Goal: Information Seeking & Learning: Find specific fact

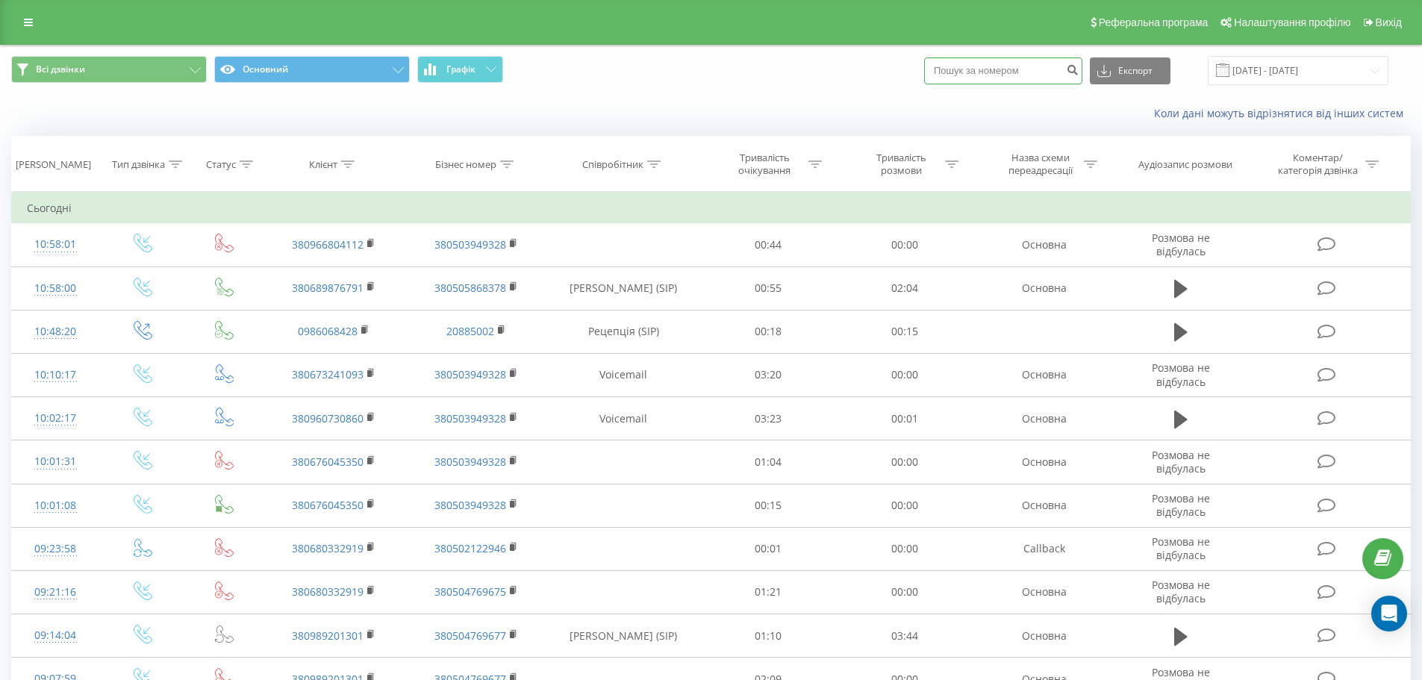
click at [977, 73] on input at bounding box center [1003, 70] width 158 height 27
paste input "[PHONE_NUMBER]"
click at [957, 69] on input "+380 50 889 1999" at bounding box center [1003, 70] width 158 height 27
click at [968, 67] on input "380 50 889 1999" at bounding box center [1003, 70] width 158 height 27
click at [979, 65] on input "38050 889 1999" at bounding box center [1003, 70] width 158 height 27
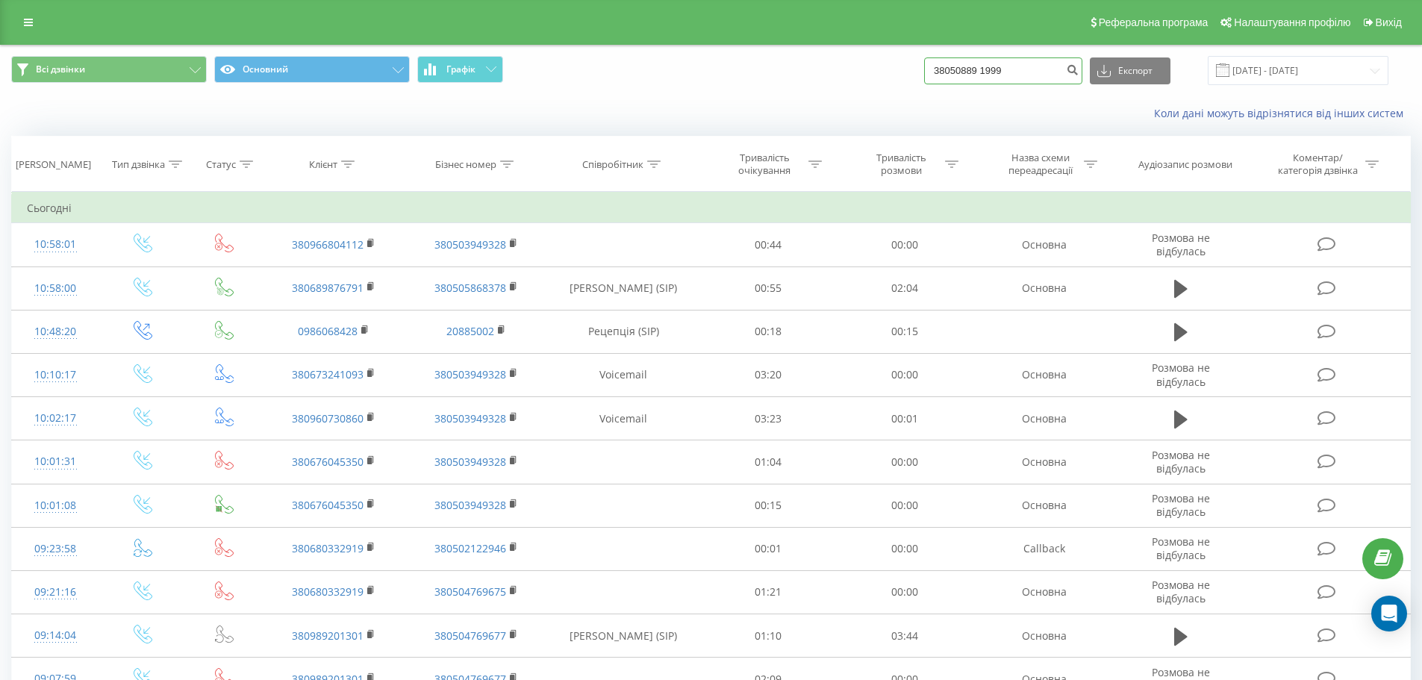
click at [997, 68] on input "38050889 1999" at bounding box center [1003, 70] width 158 height 27
type input "380508891999"
click at [1079, 66] on icon "submit" at bounding box center [1072, 67] width 13 height 9
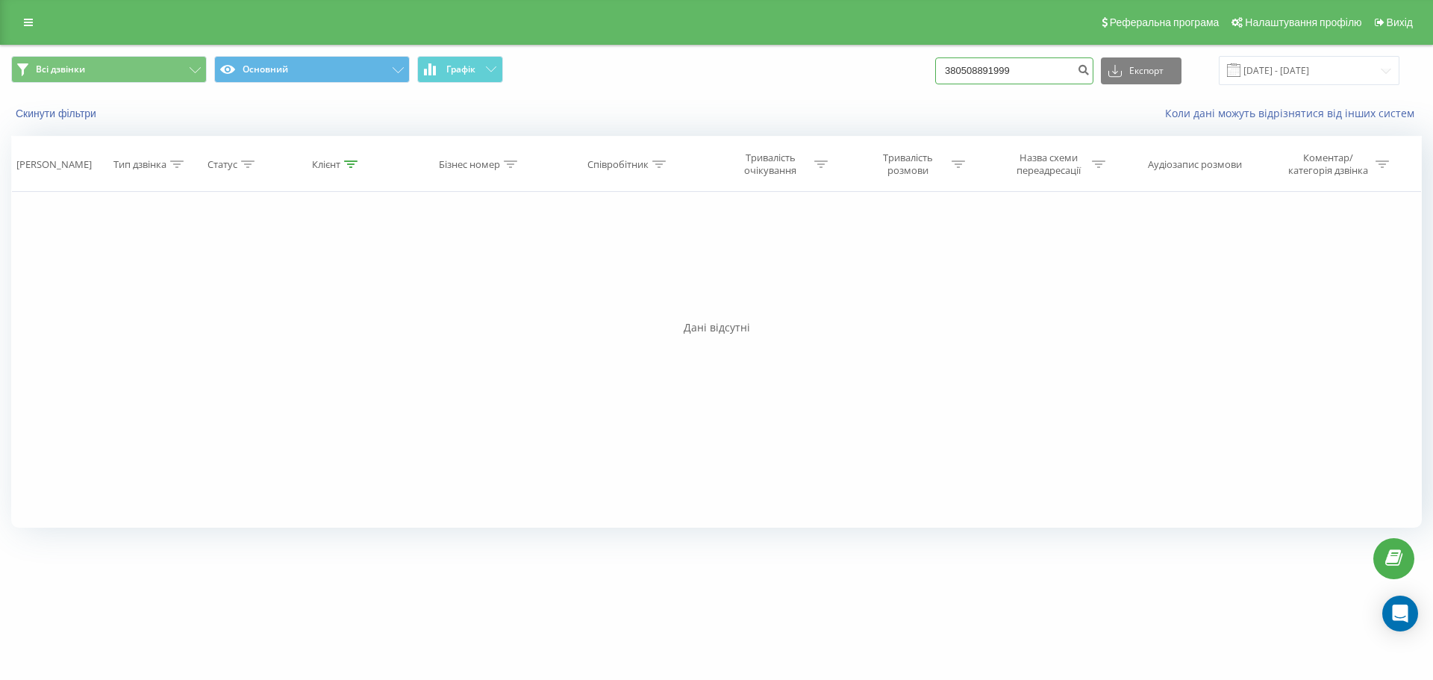
drag, startPoint x: 853, startPoint y: 63, endPoint x: 826, endPoint y: 61, distance: 27.7
click at [826, 61] on div "Всі дзвінки Основний Графік 380508891999 Експорт .csv .xls .xlsx 23.06.2025 - 2…" at bounding box center [716, 70] width 1411 height 29
click at [23, 30] on link at bounding box center [28, 22] width 27 height 21
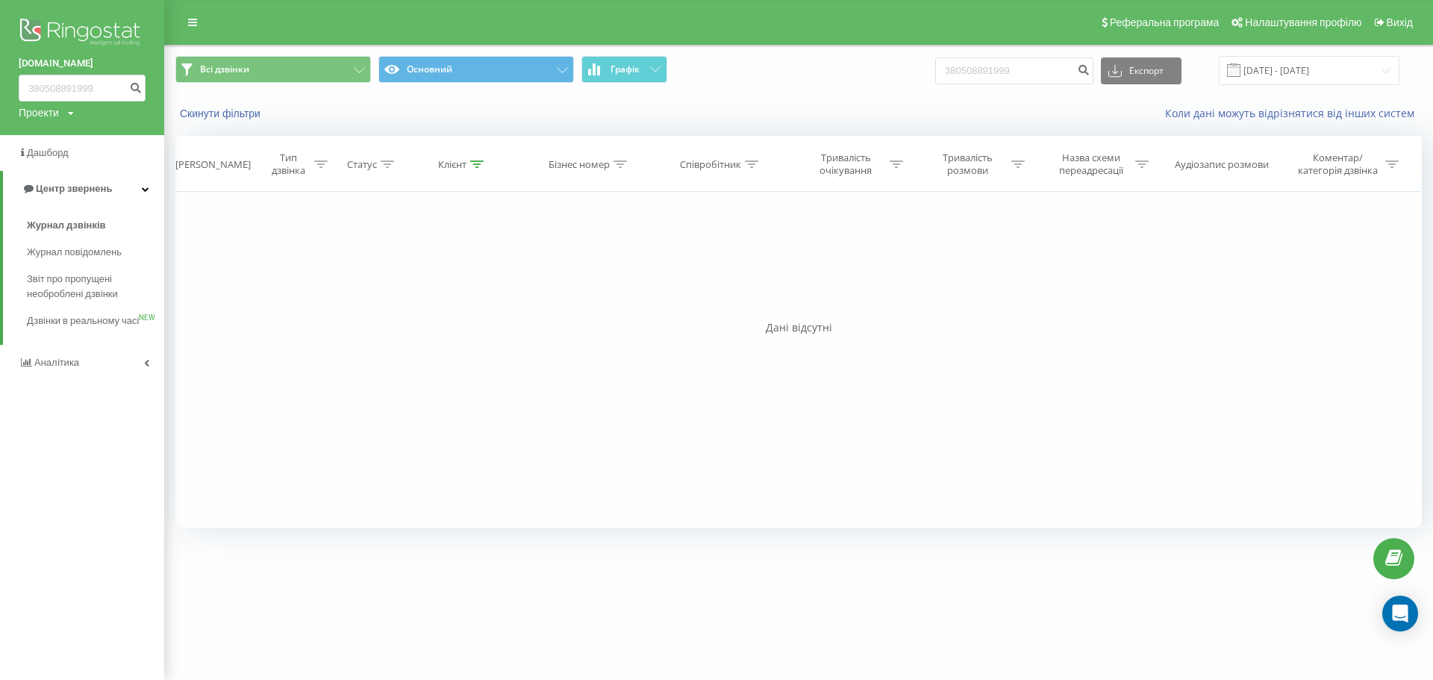
click at [76, 37] on img at bounding box center [82, 33] width 127 height 37
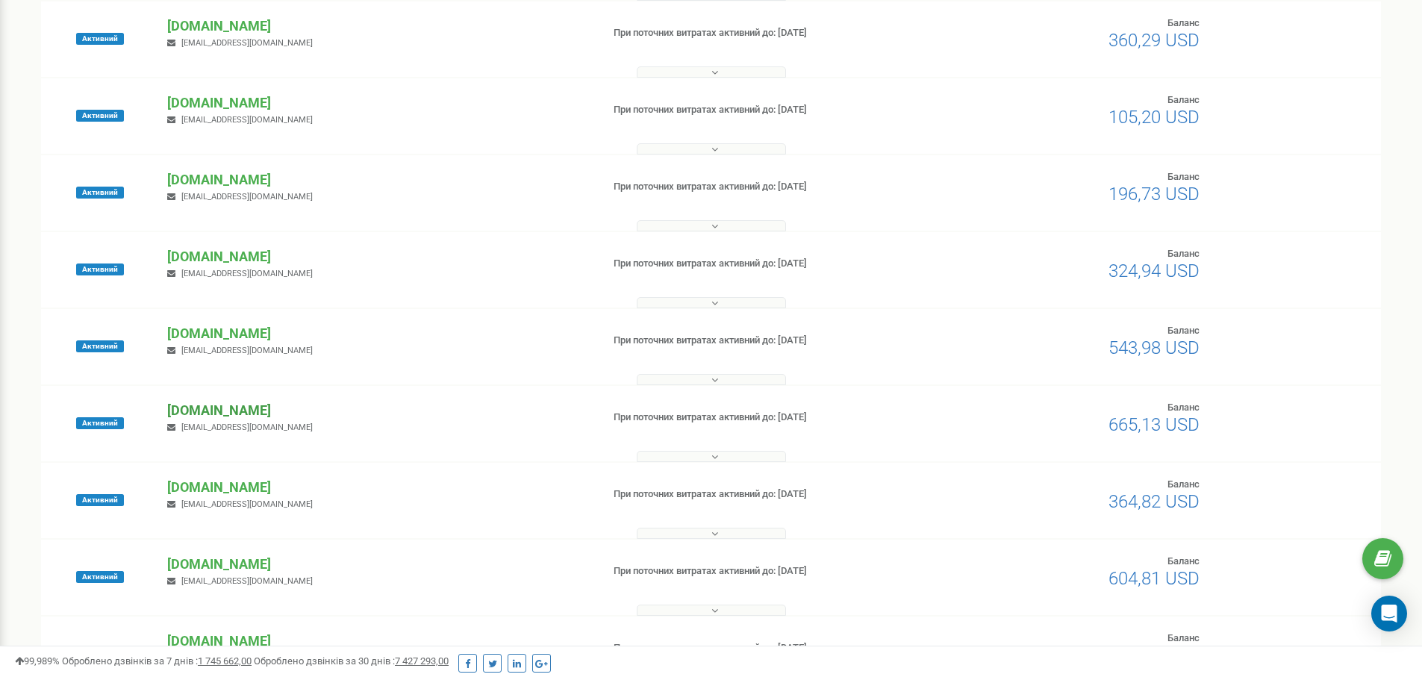
scroll to position [448, 0]
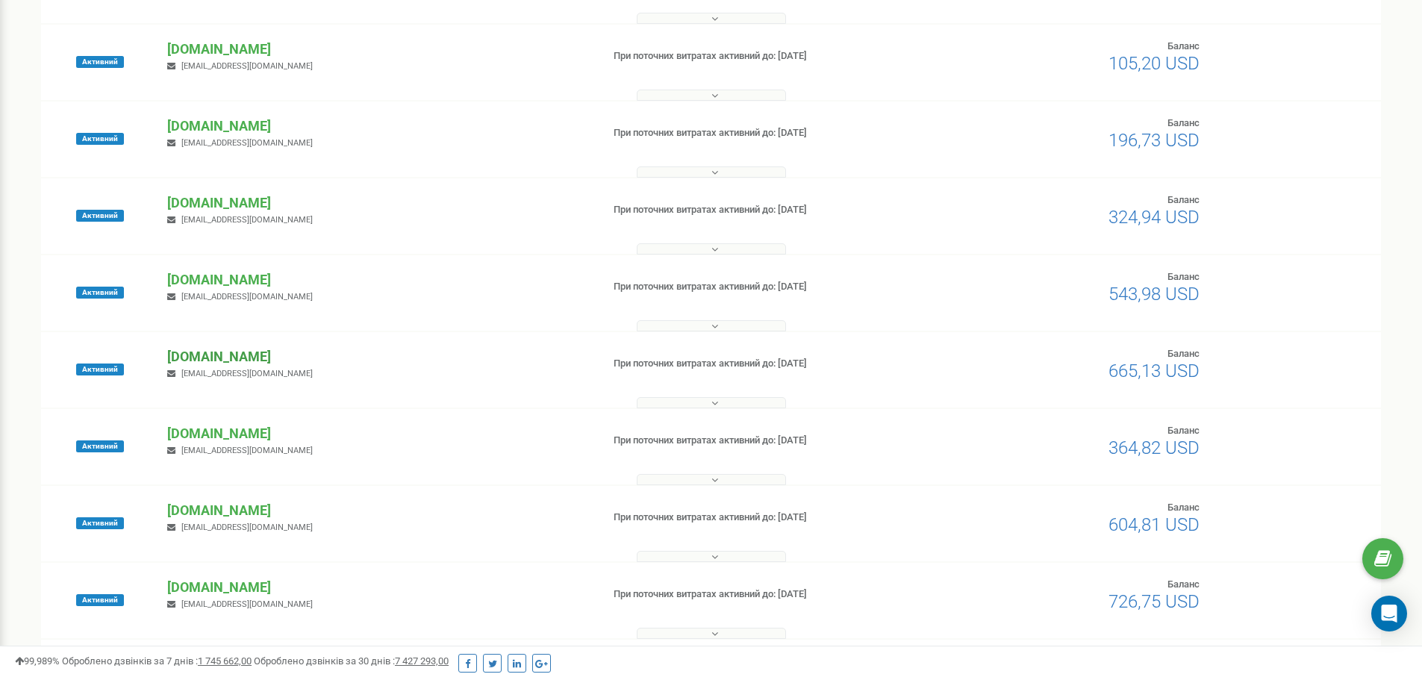
click at [197, 355] on p "[DOMAIN_NAME]" at bounding box center [378, 356] width 422 height 19
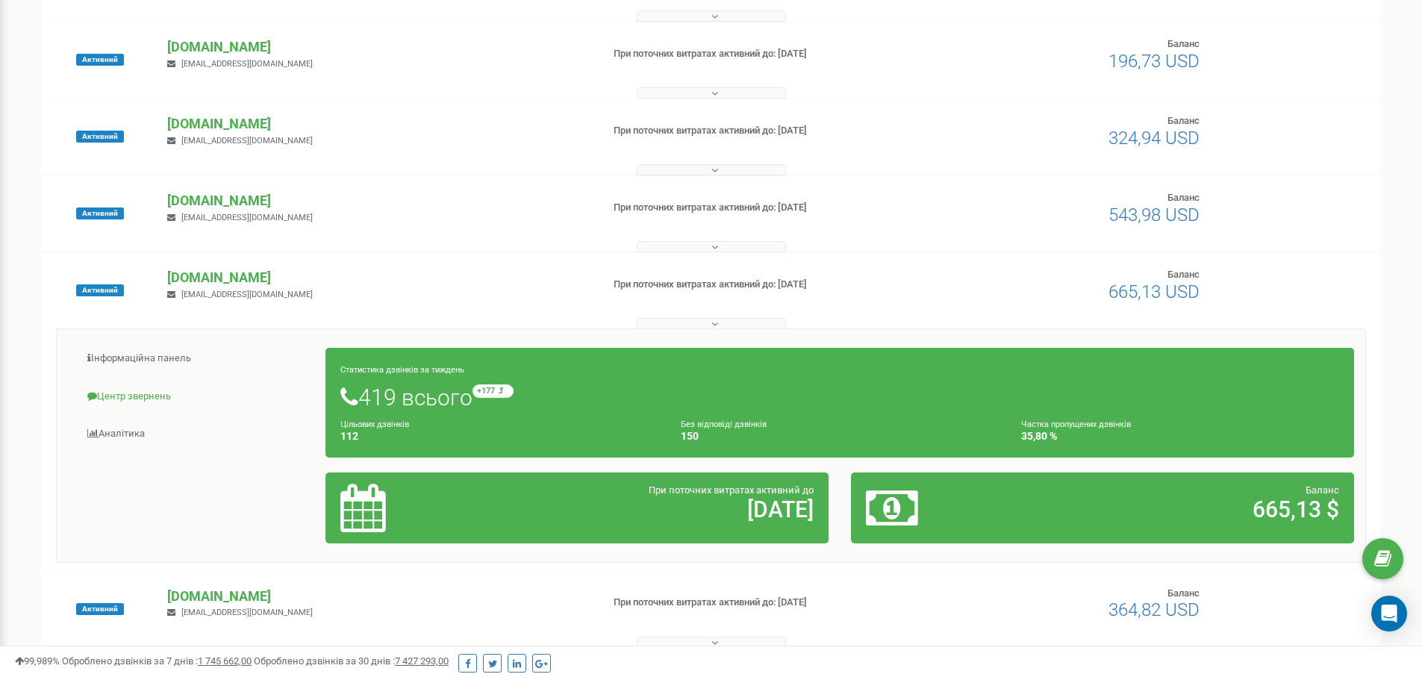
scroll to position [597, 0]
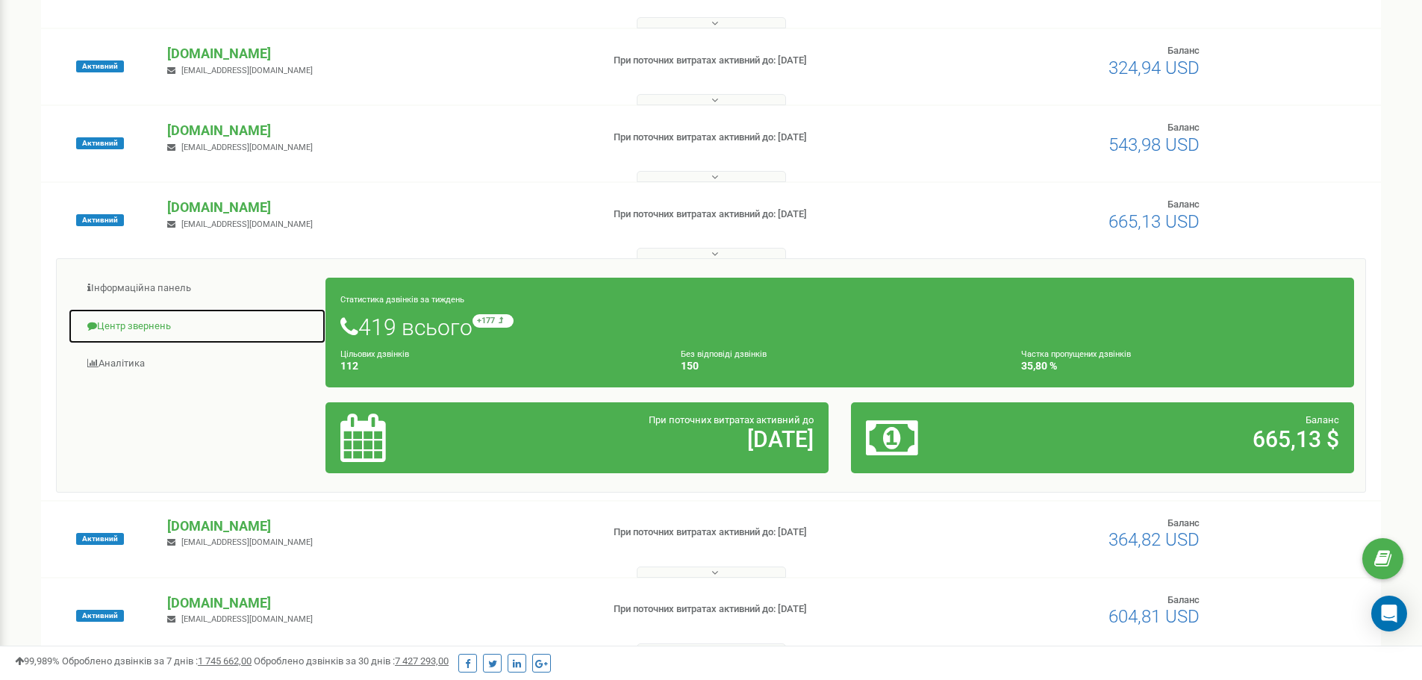
click at [137, 313] on link "Центр звернень" at bounding box center [197, 326] width 258 height 37
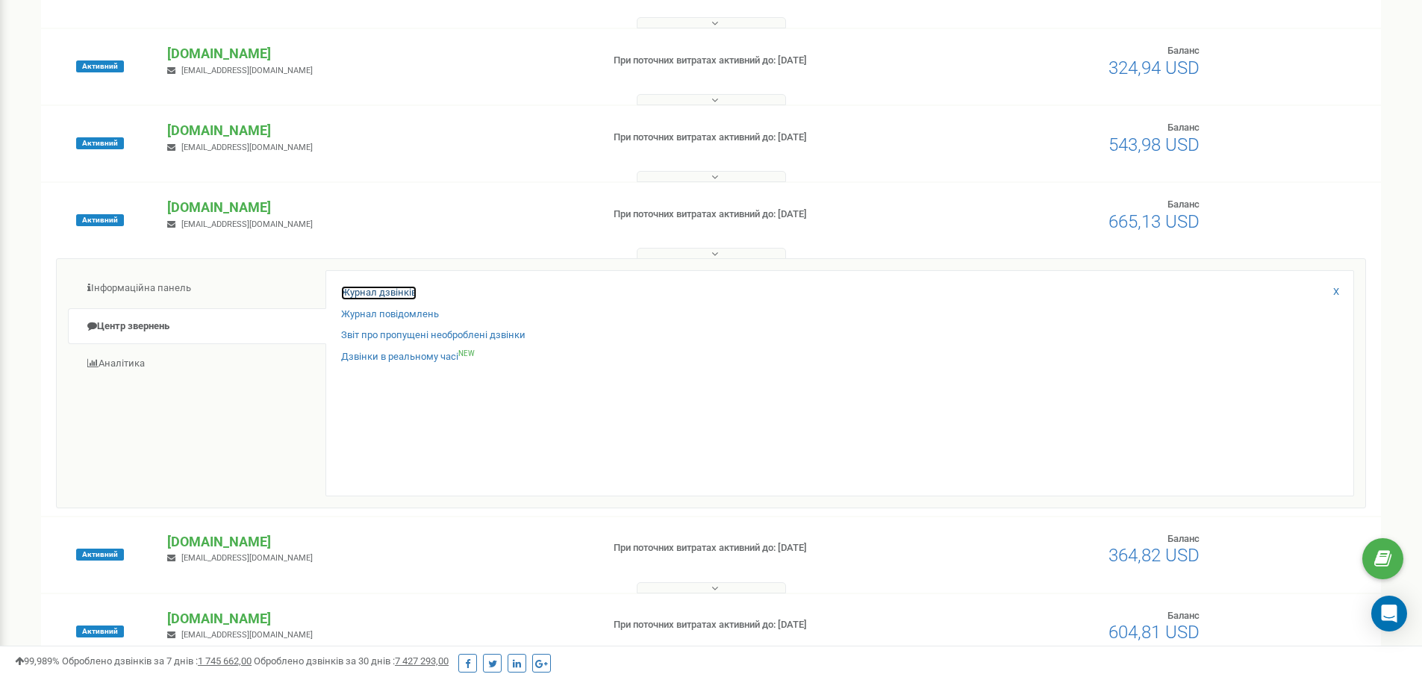
click at [375, 290] on link "Журнал дзвінків" at bounding box center [378, 293] width 75 height 14
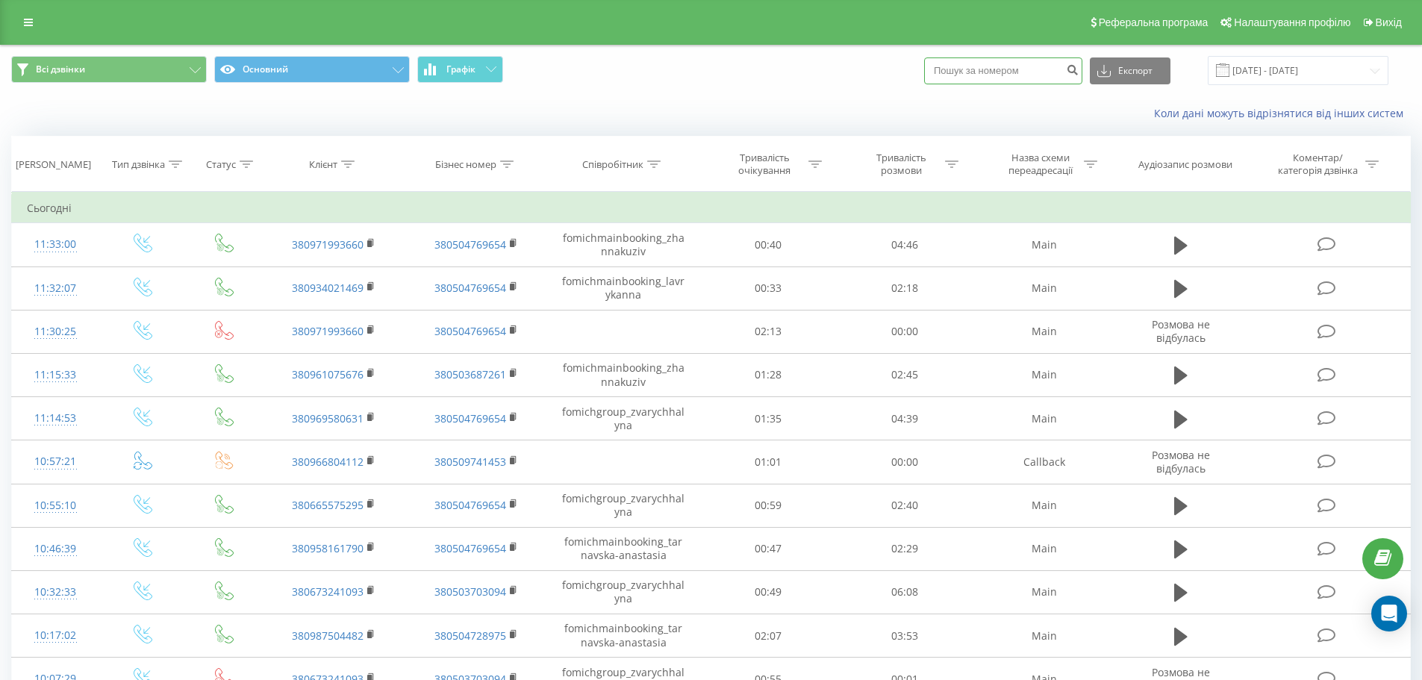
click at [978, 77] on input at bounding box center [1003, 70] width 158 height 27
paste input "380508891999"
type input "380508891999"
click at [1079, 69] on icon "submit" at bounding box center [1072, 67] width 13 height 9
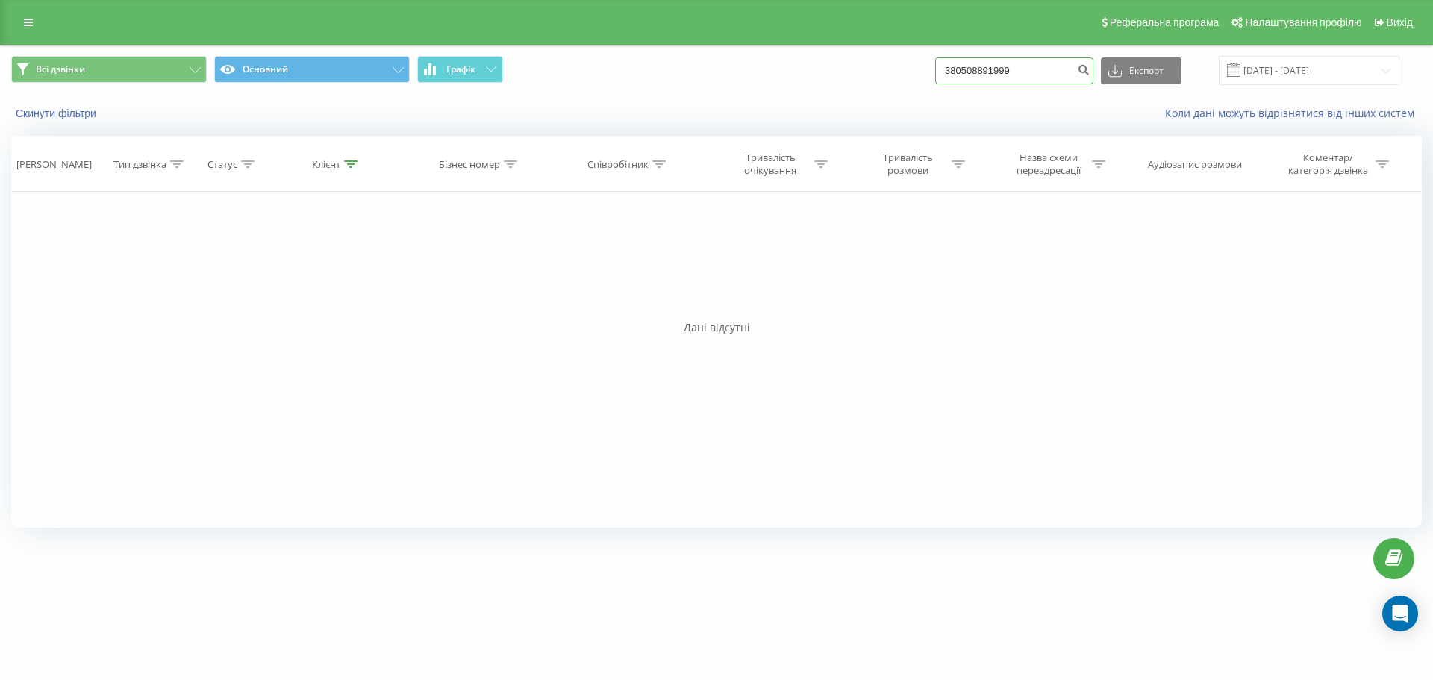
drag, startPoint x: 1035, startPoint y: 72, endPoint x: 846, endPoint y: 53, distance: 189.8
click at [846, 53] on div "Всі дзвінки Основний Графік 380508891999 Експорт .csv .xls .xlsx 23.06.2025 - 2…" at bounding box center [717, 71] width 1432 height 50
paste input "+380 99 354 2944"
click at [965, 67] on input "+380 99 354 2944" at bounding box center [1014, 70] width 158 height 27
click at [976, 67] on input "380 99 354 2944" at bounding box center [1014, 70] width 158 height 27
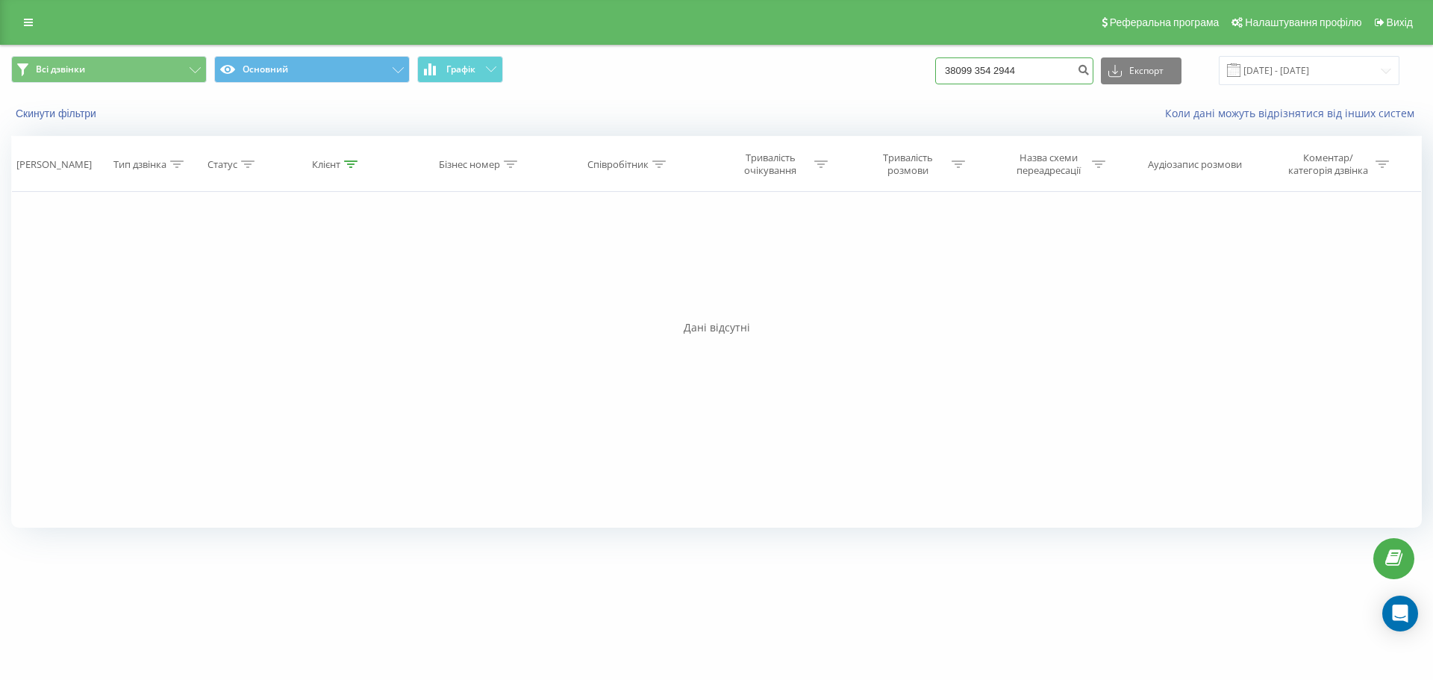
click at [990, 68] on input "38099 354 2944" at bounding box center [1014, 70] width 158 height 27
click at [1006, 72] on input "38099354 2944" at bounding box center [1014, 70] width 158 height 27
type input "380993542944"
click at [1090, 67] on icon "submit" at bounding box center [1083, 67] width 13 height 9
drag, startPoint x: 1035, startPoint y: 74, endPoint x: 786, endPoint y: 60, distance: 249.7
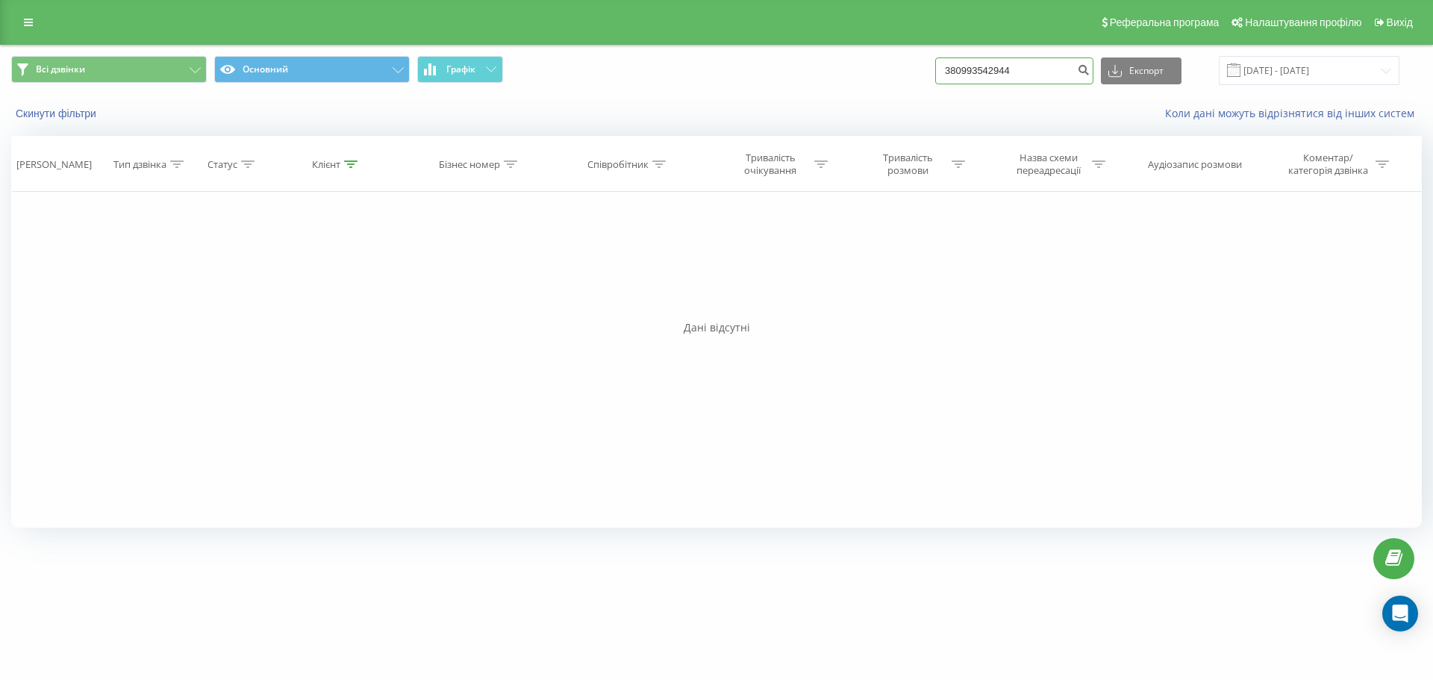
click at [786, 60] on div "Всі дзвінки Основний Графік 380993542944 Експорт .csv .xls .xlsx 23.06.2025 - 2…" at bounding box center [716, 70] width 1411 height 29
click at [34, 31] on link at bounding box center [28, 22] width 27 height 21
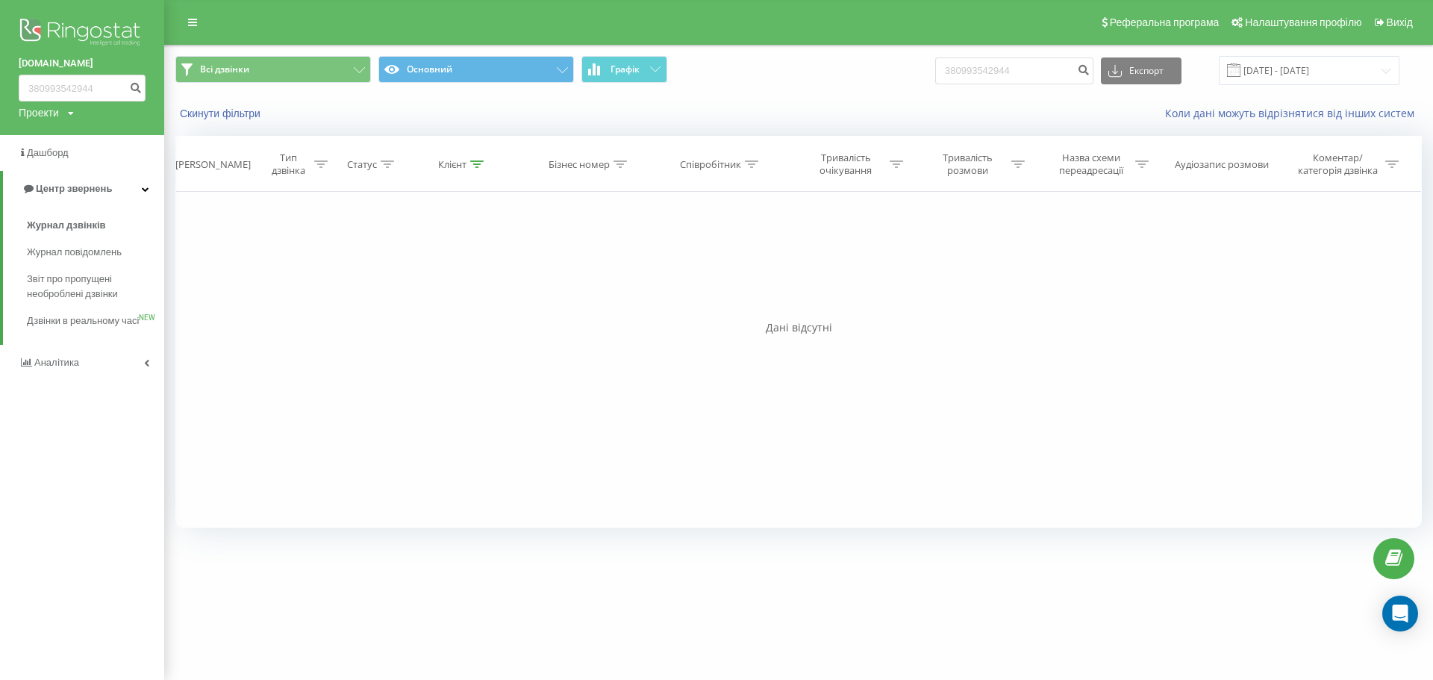
click at [95, 24] on img at bounding box center [82, 33] width 127 height 37
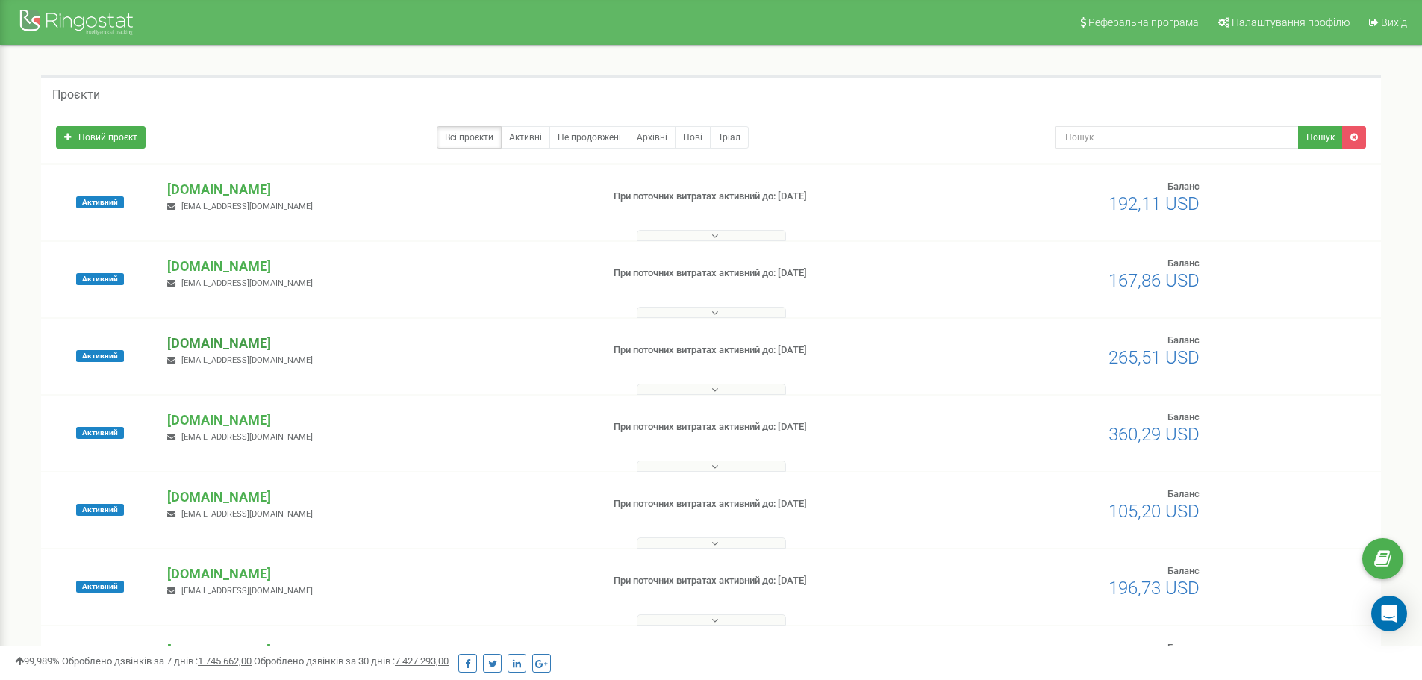
click at [263, 348] on p "[DOMAIN_NAME]" at bounding box center [378, 343] width 422 height 19
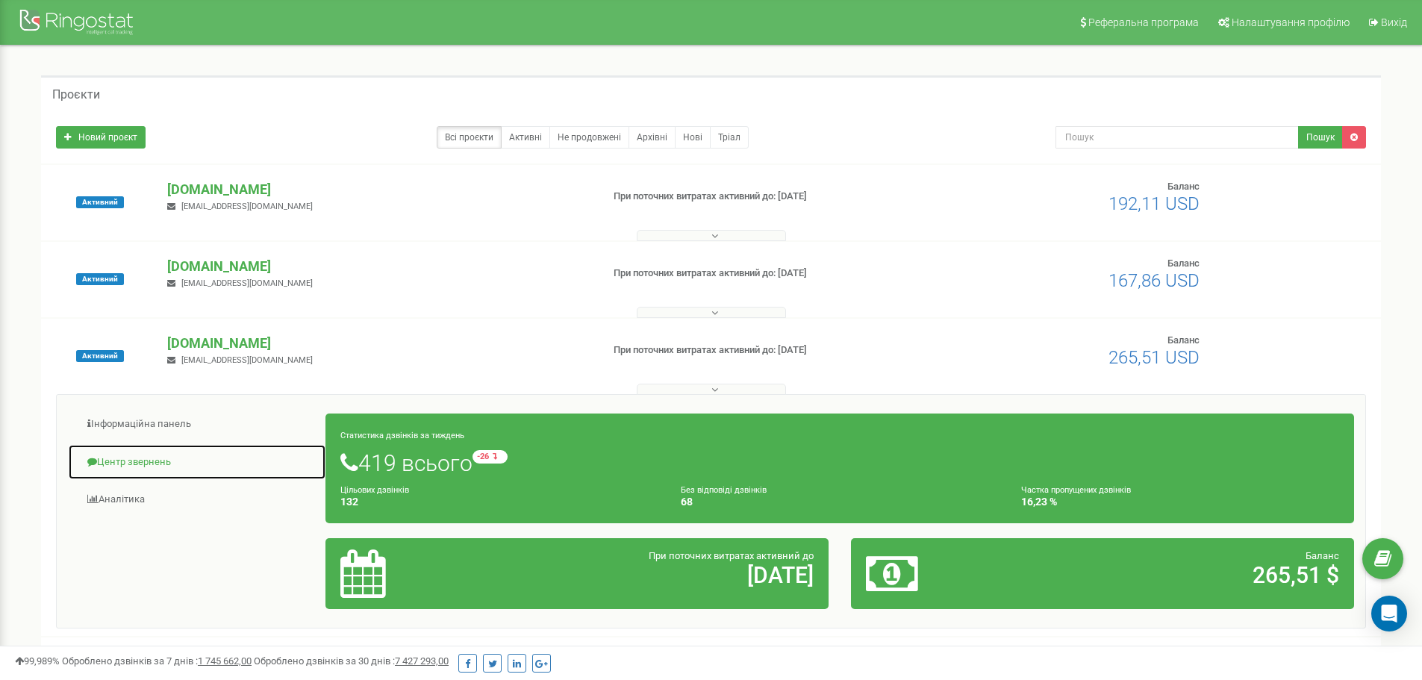
click at [142, 458] on link "Центр звернень" at bounding box center [197, 462] width 258 height 37
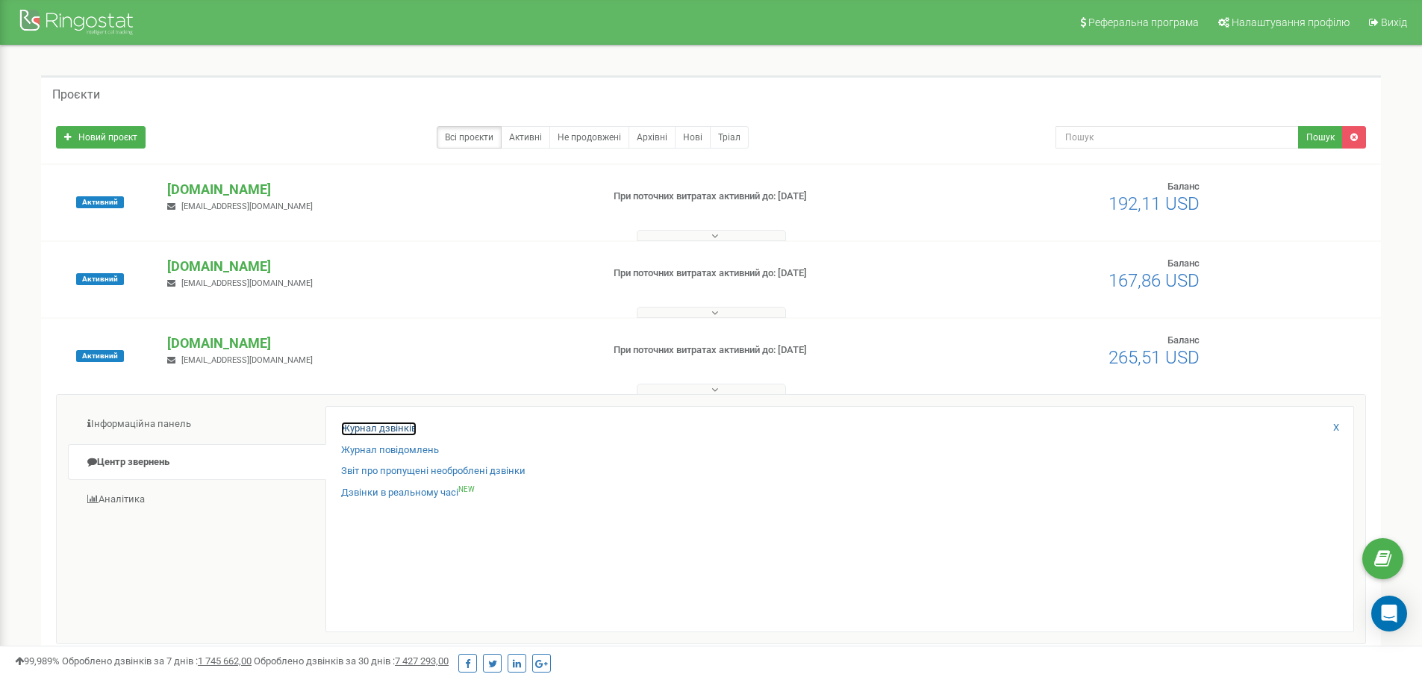
click at [391, 429] on link "Журнал дзвінків" at bounding box center [378, 429] width 75 height 14
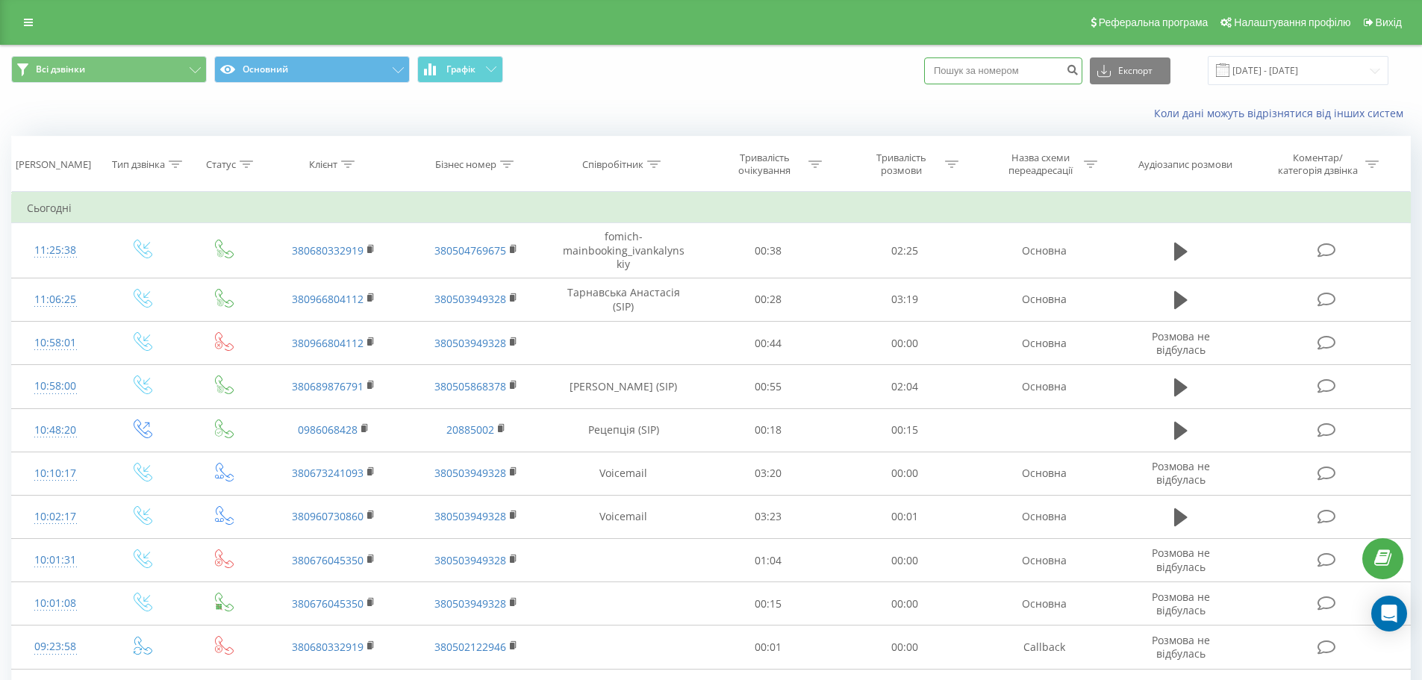
click at [1006, 74] on input at bounding box center [1003, 70] width 158 height 27
paste input "380993542944"
type input "380993542944"
click at [1079, 66] on icon "submit" at bounding box center [1072, 67] width 13 height 9
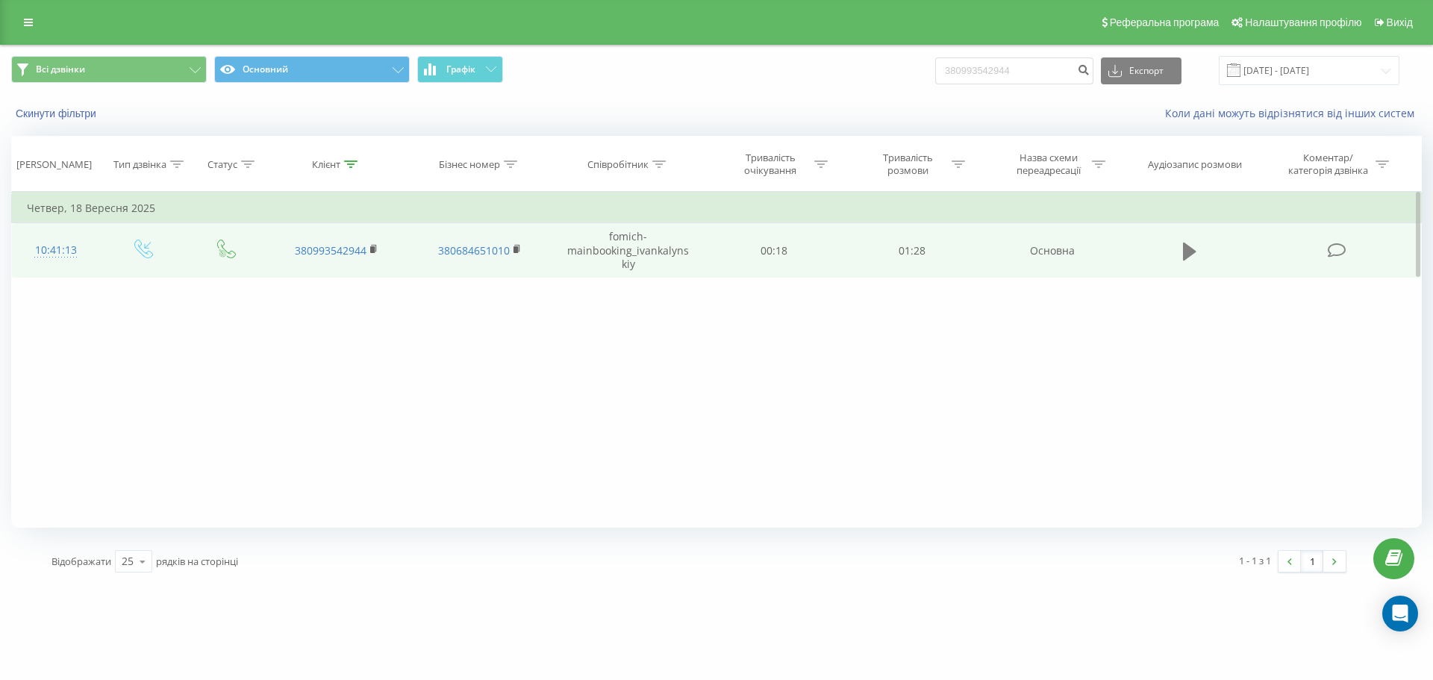
click at [1193, 250] on icon at bounding box center [1189, 251] width 13 height 18
